Goal: Check status

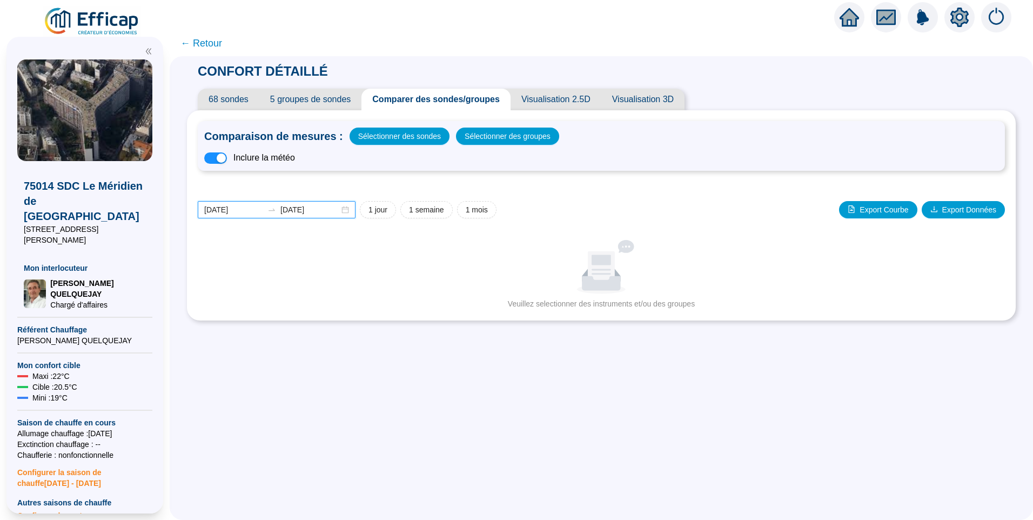
click at [251, 211] on input "[DATE]" at bounding box center [233, 209] width 59 height 11
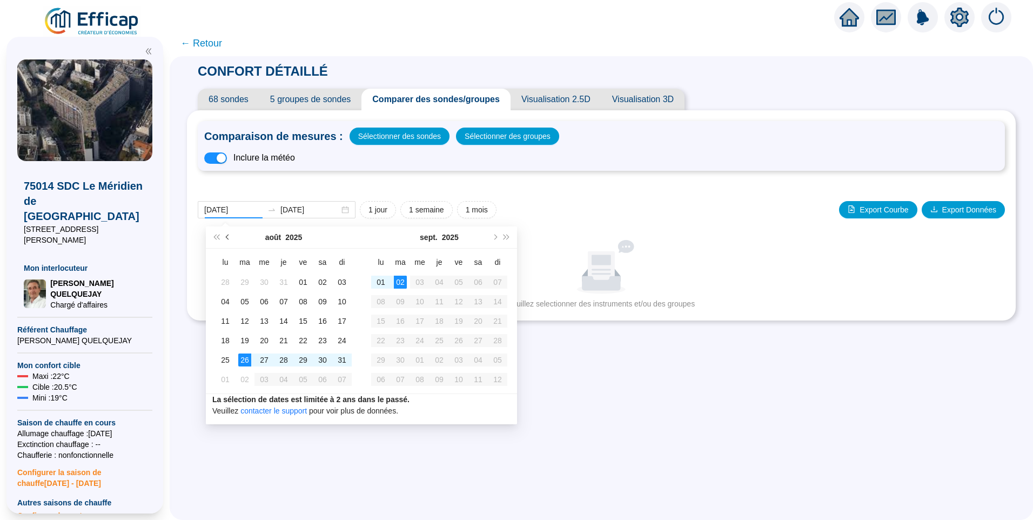
click at [229, 237] on span "Mois précédent (PageUp)" at bounding box center [228, 236] width 5 height 5
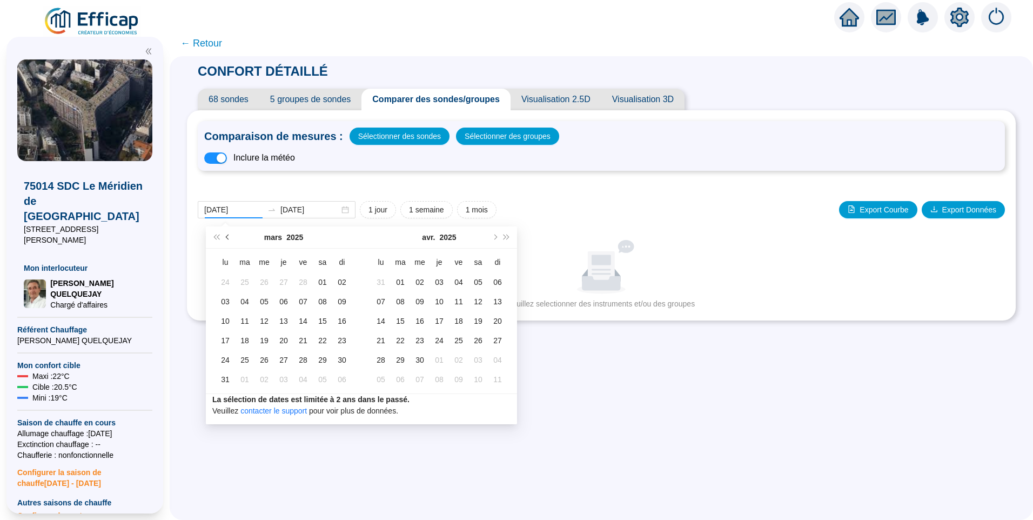
click at [229, 237] on span "Mois précédent (PageUp)" at bounding box center [228, 236] width 5 height 5
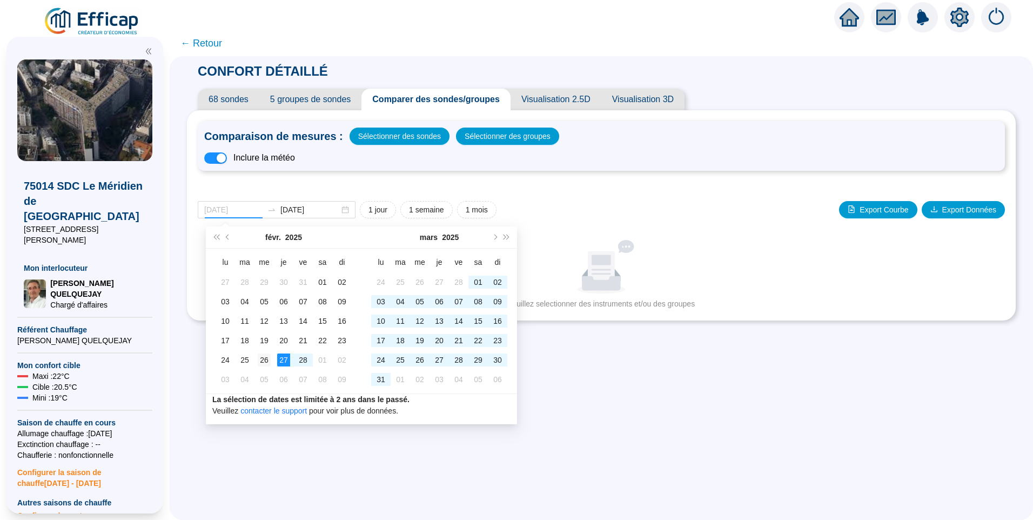
type input "[DATE]"
click at [266, 354] on div "26" at bounding box center [264, 359] width 13 height 13
type input "[DATE]"
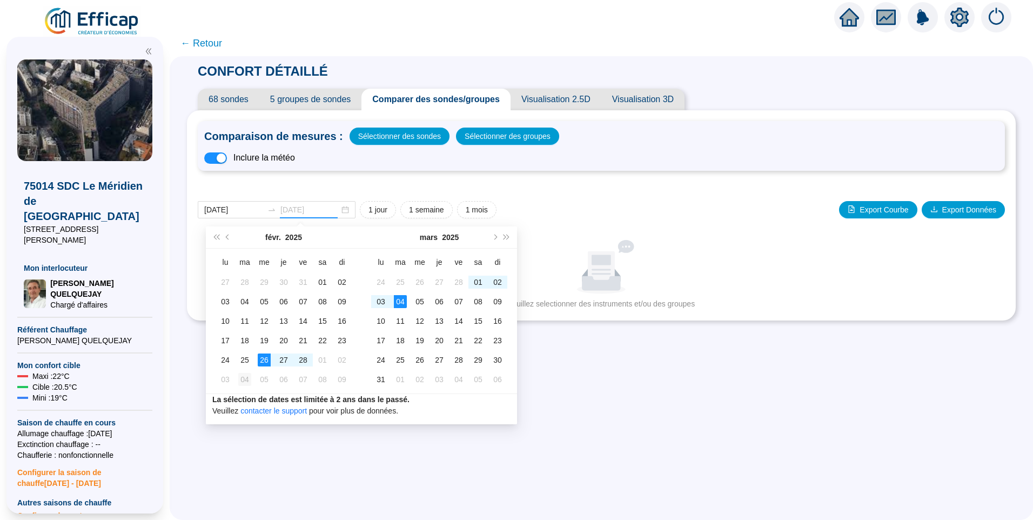
click at [249, 383] on div "04" at bounding box center [244, 379] width 13 height 13
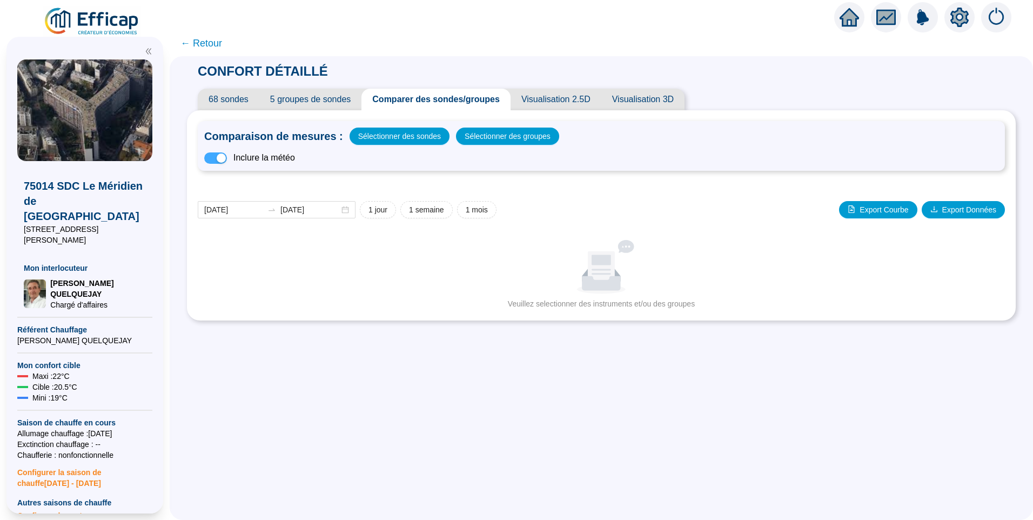
click at [224, 156] on button "button" at bounding box center [215, 157] width 23 height 11
click at [224, 156] on span "button" at bounding box center [215, 157] width 23 height 11
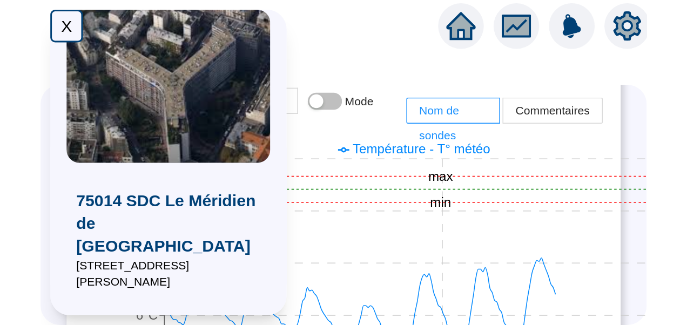
scroll to position [270, 0]
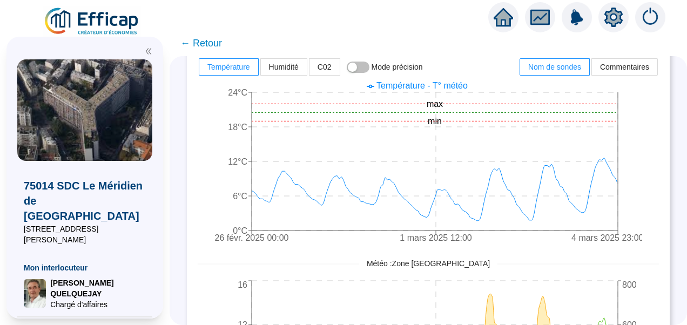
click at [149, 52] on icon "double-left" at bounding box center [148, 52] width 5 height 6
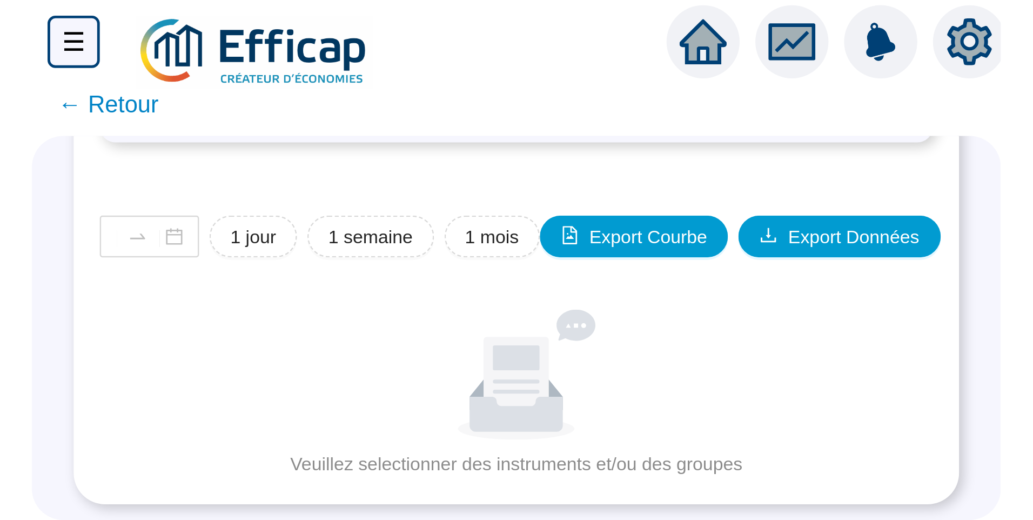
scroll to position [0, 0]
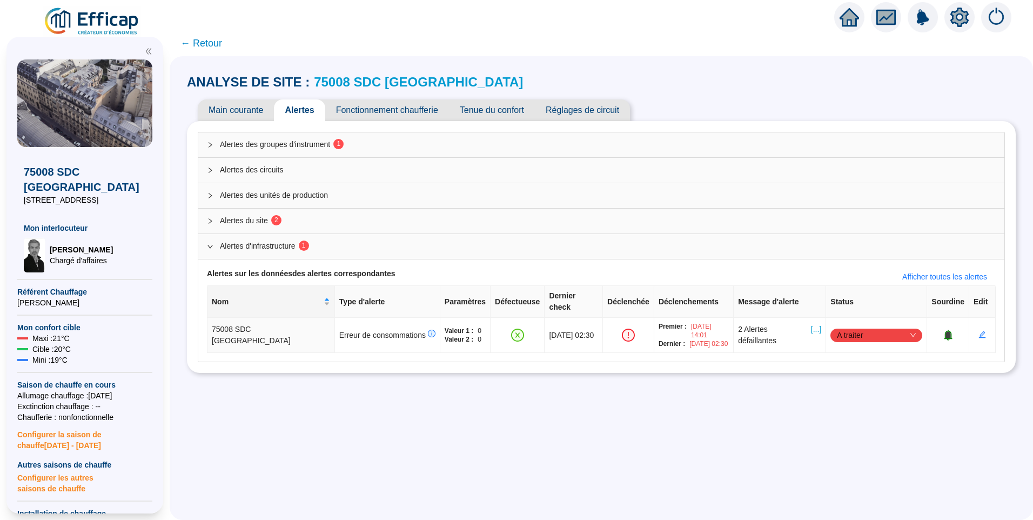
click at [309, 147] on span "Alertes des groupes d'instrument 1" at bounding box center [608, 144] width 776 height 11
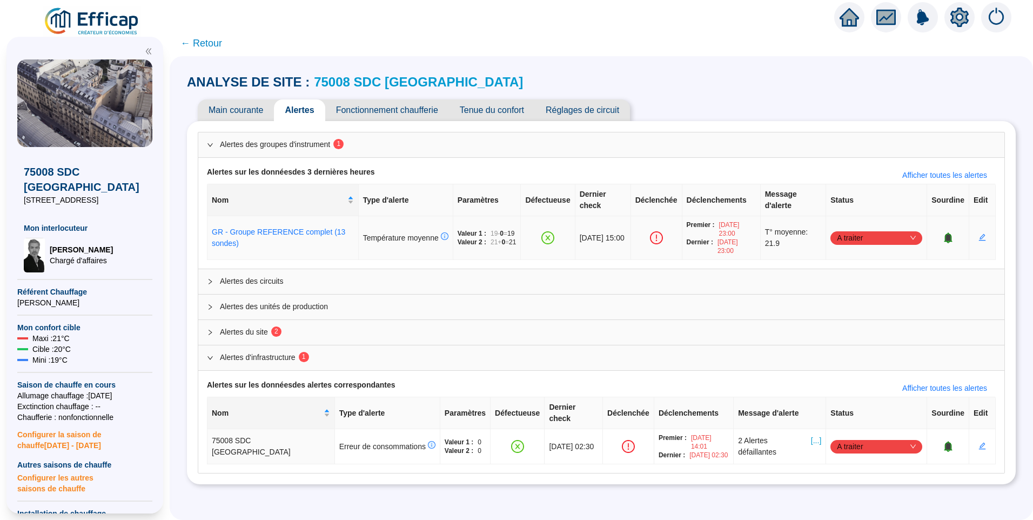
click at [880, 239] on span "A traiter" at bounding box center [876, 238] width 79 height 16
click at [867, 290] on div "Traité" at bounding box center [870, 292] width 75 height 11
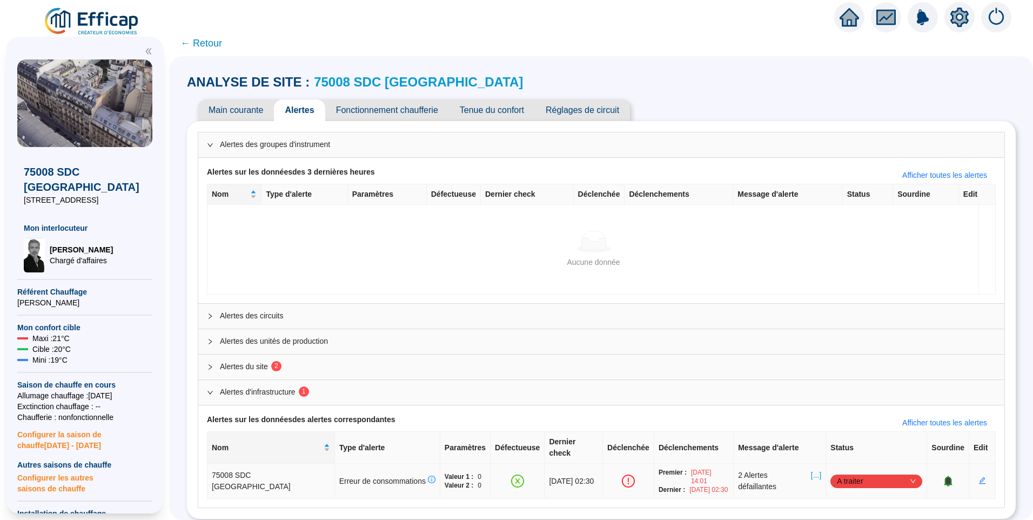
click at [849, 473] on span "A traiter" at bounding box center [876, 481] width 79 height 16
click at [845, 446] on div "Traité" at bounding box center [865, 445] width 75 height 11
click at [307, 365] on span "Alertes du site 2" at bounding box center [608, 366] width 776 height 11
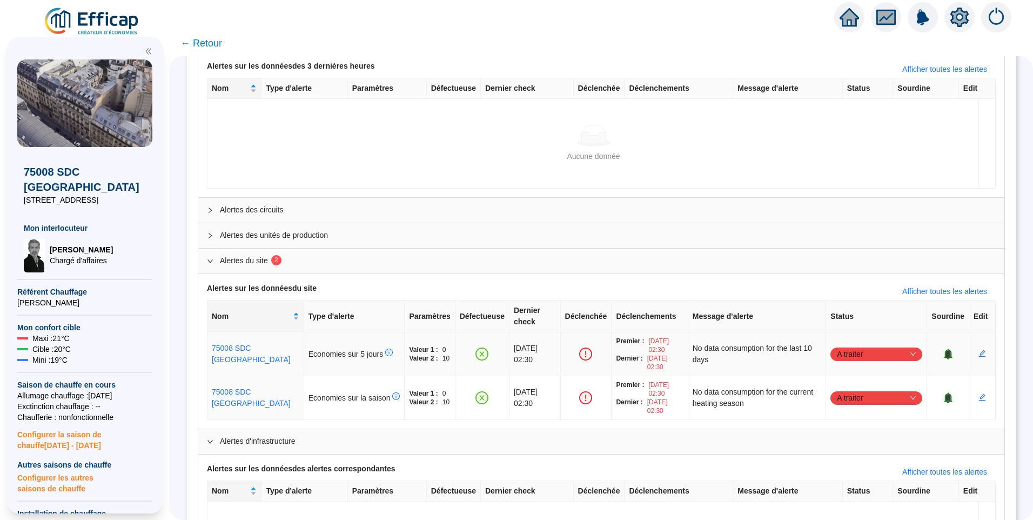
scroll to position [200, 0]
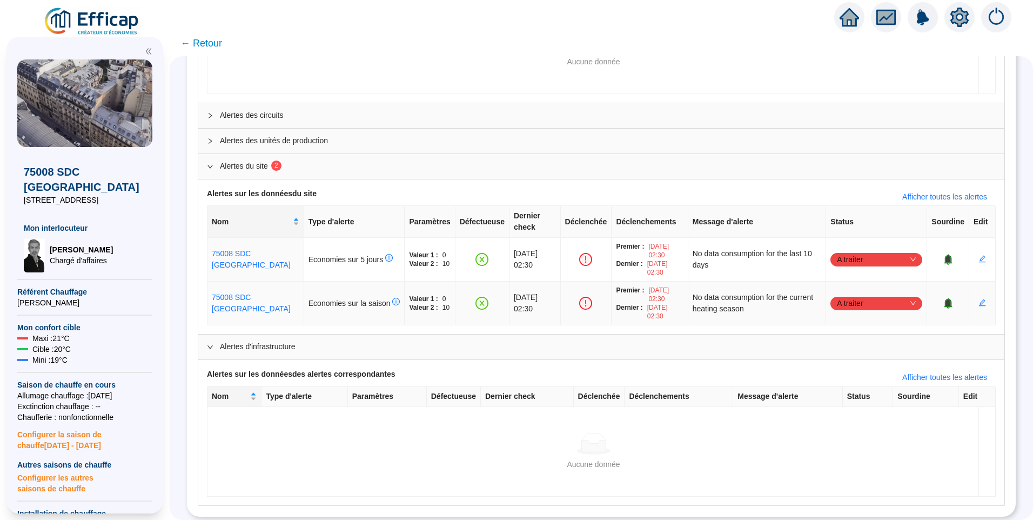
click at [854, 295] on span "A traiter" at bounding box center [876, 303] width 79 height 16
click at [850, 347] on div "Traité" at bounding box center [870, 346] width 75 height 11
click at [854, 251] on span "A traiter" at bounding box center [876, 259] width 79 height 16
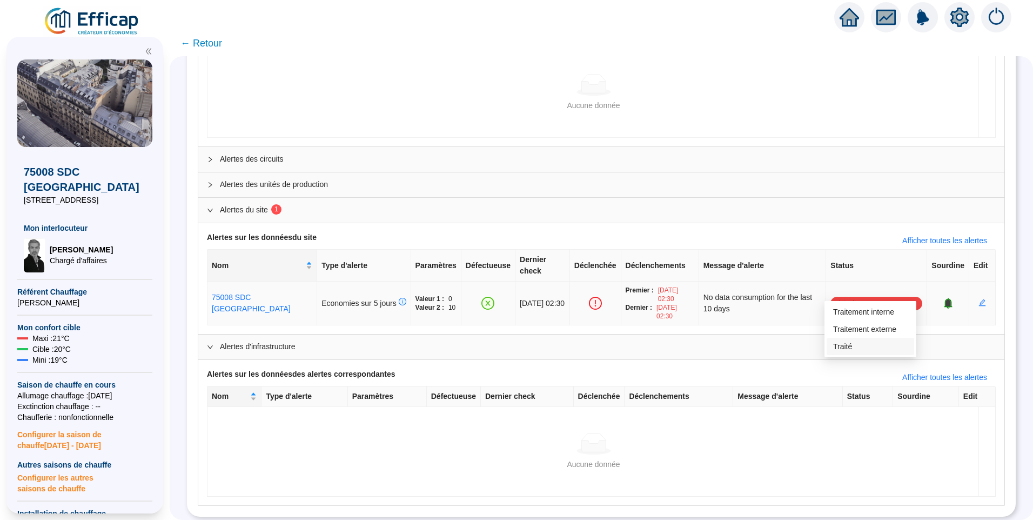
click at [854, 344] on div "Traité" at bounding box center [870, 346] width 75 height 11
